Goal: Find specific page/section: Find specific page/section

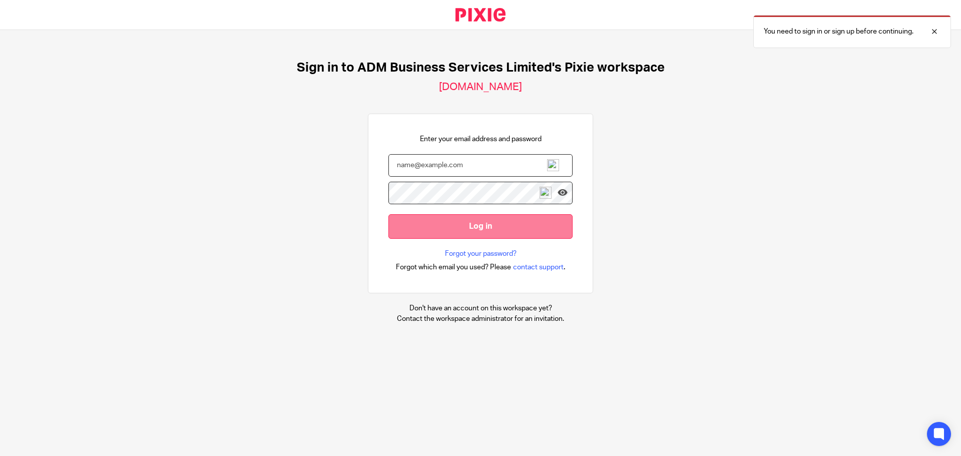
type input "[PERSON_NAME][EMAIL_ADDRESS][DOMAIN_NAME]"
click at [470, 226] on input "Log in" at bounding box center [481, 226] width 184 height 25
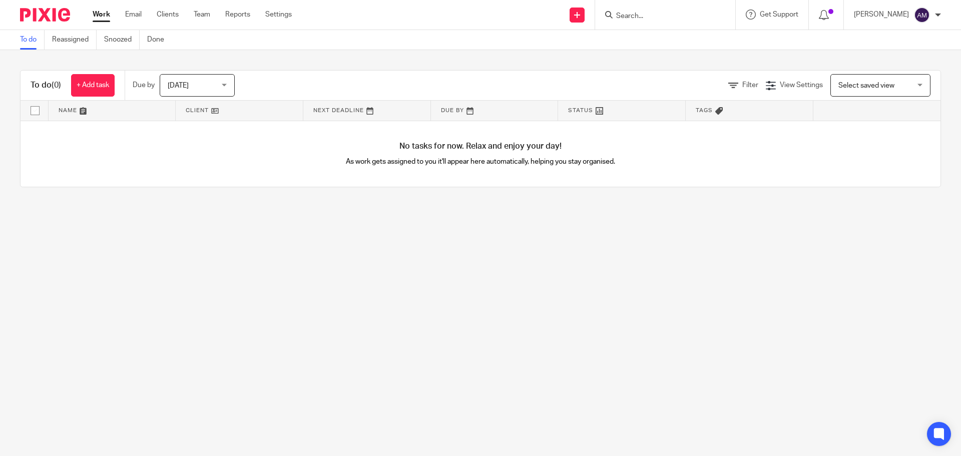
click at [652, 15] on input "Search" at bounding box center [660, 16] width 90 height 9
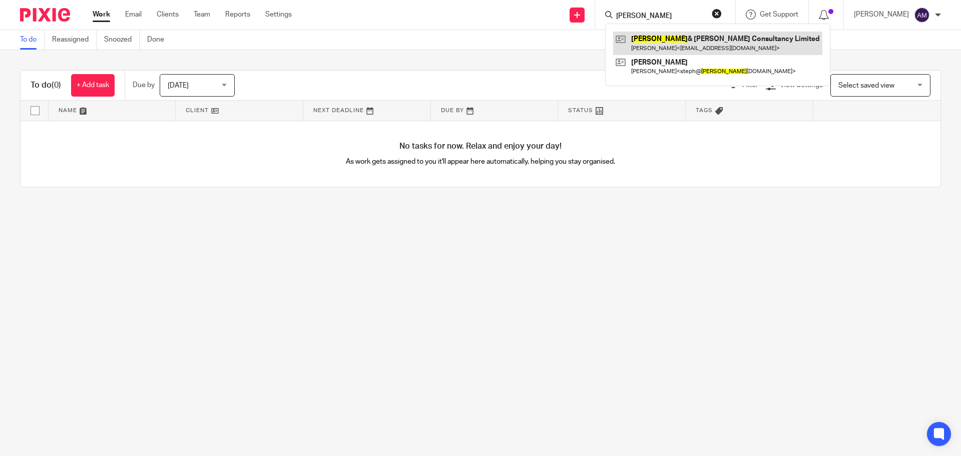
type input "Mellor"
click at [698, 45] on link at bounding box center [717, 43] width 209 height 23
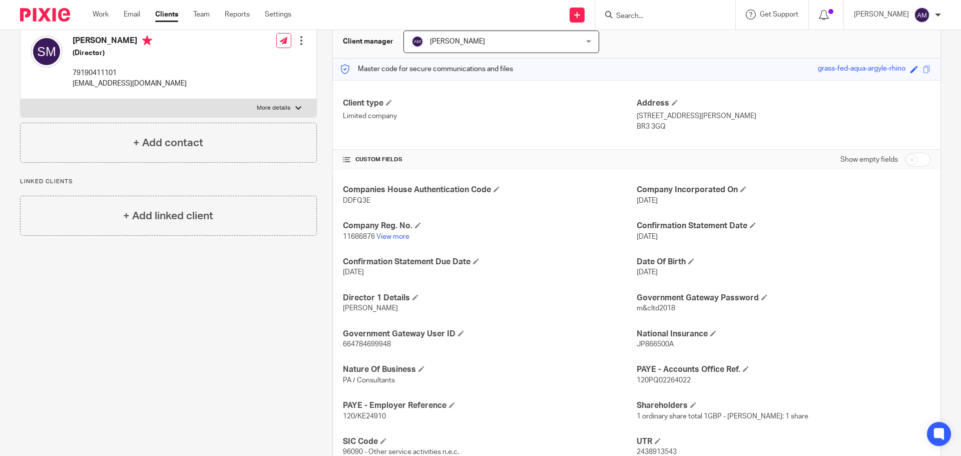
scroll to position [100, 0]
click at [387, 237] on link "View more" at bounding box center [392, 236] width 33 height 7
click at [135, 276] on div "Client contacts Stephanie Mico (Director) 79190411101 stephmico15@gmail.com Edi…" at bounding box center [161, 258] width 312 height 502
